Goal: Information Seeking & Learning: Learn about a topic

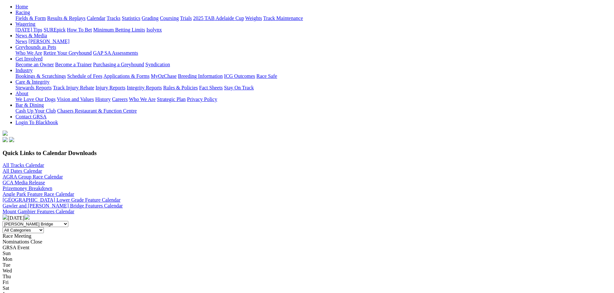
scroll to position [64, 0]
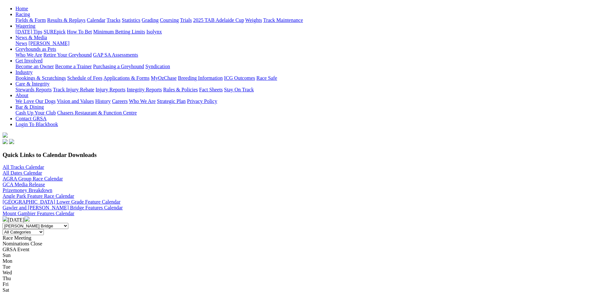
click at [30, 217] on img at bounding box center [26, 219] width 5 height 5
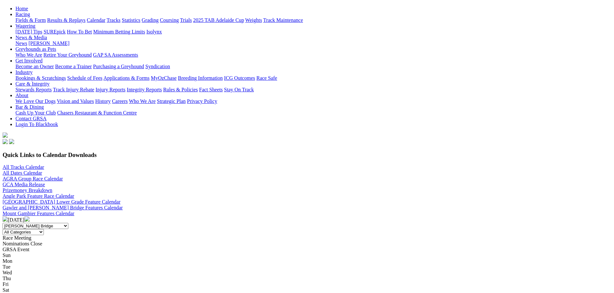
click at [30, 217] on img at bounding box center [26, 219] width 5 height 5
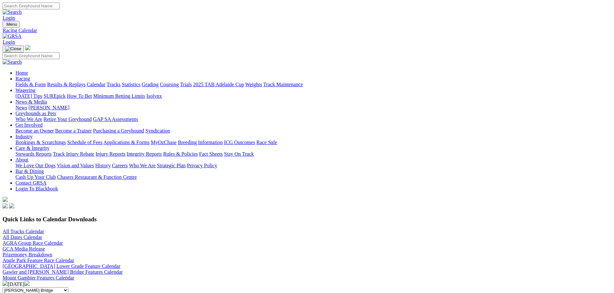
click at [30, 281] on img at bounding box center [26, 283] width 5 height 5
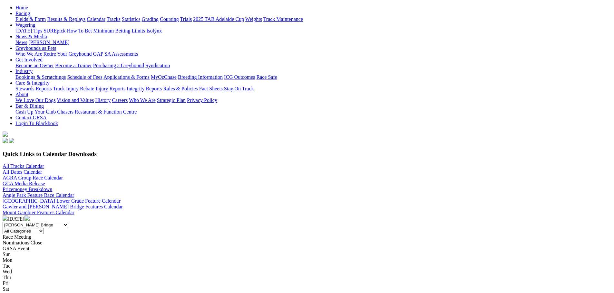
scroll to position [64, 0]
click at [30, 217] on img at bounding box center [26, 219] width 5 height 5
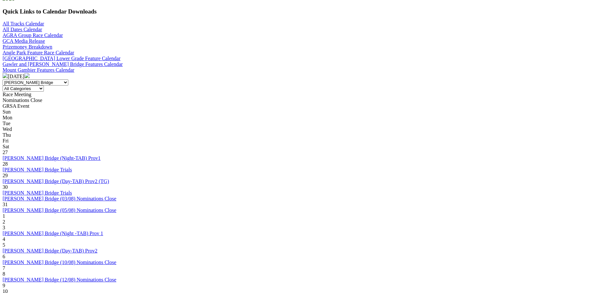
scroll to position [226, 0]
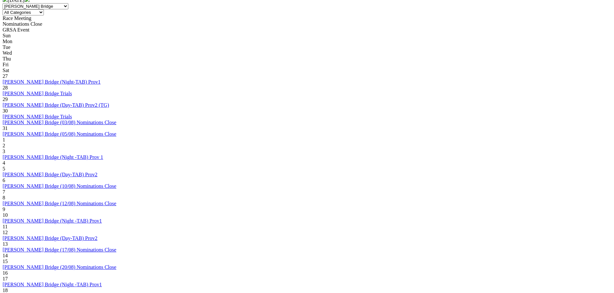
scroll to position [290, 0]
